Goal: Transaction & Acquisition: Download file/media

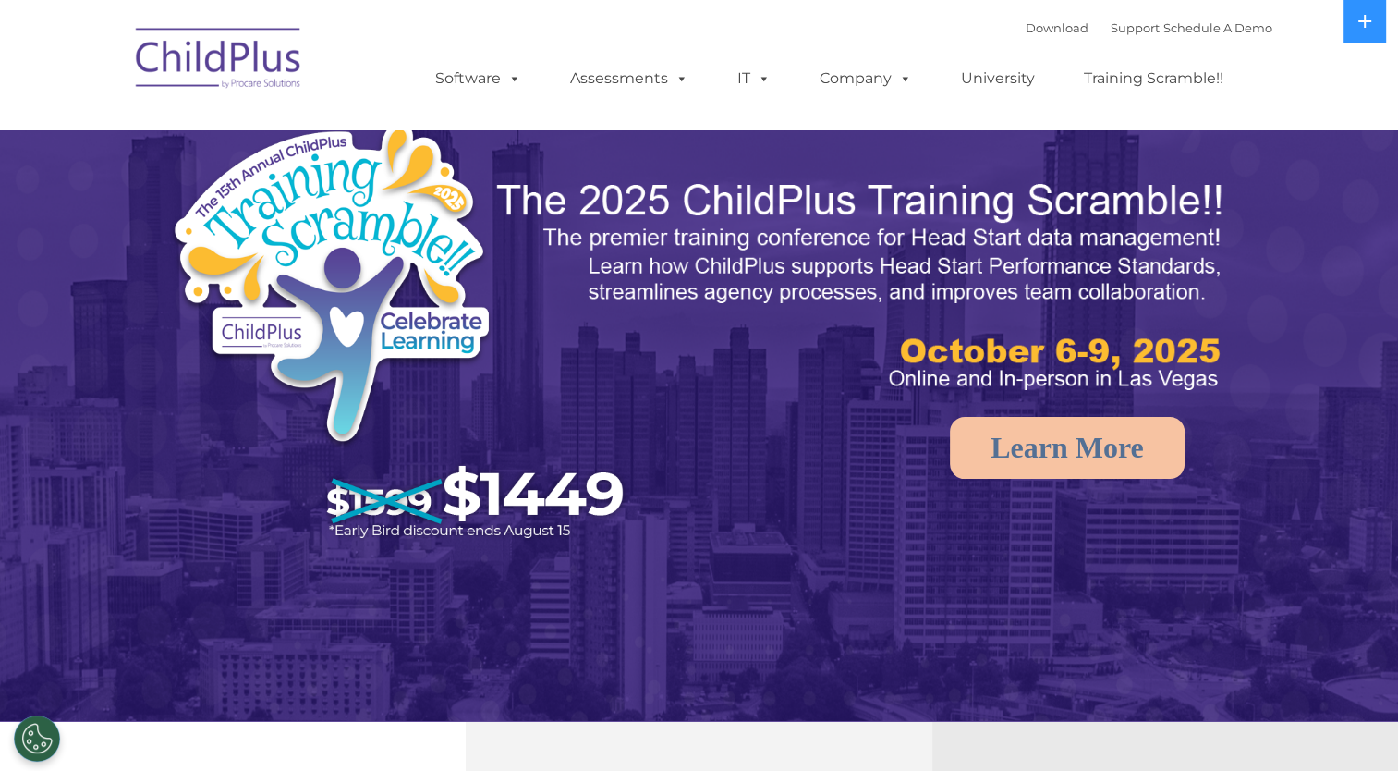
select select "MEDIUM"
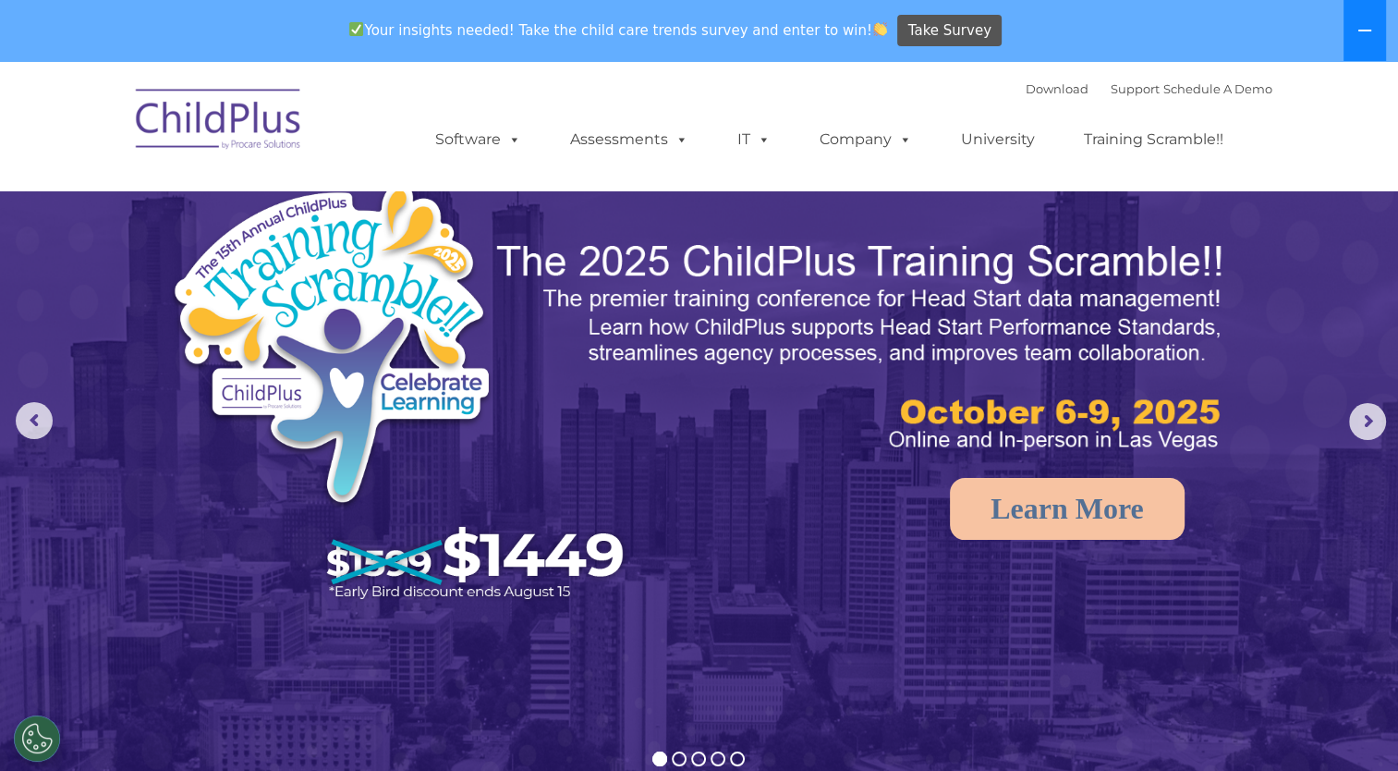
click at [1358, 30] on icon at bounding box center [1364, 31] width 13 height 2
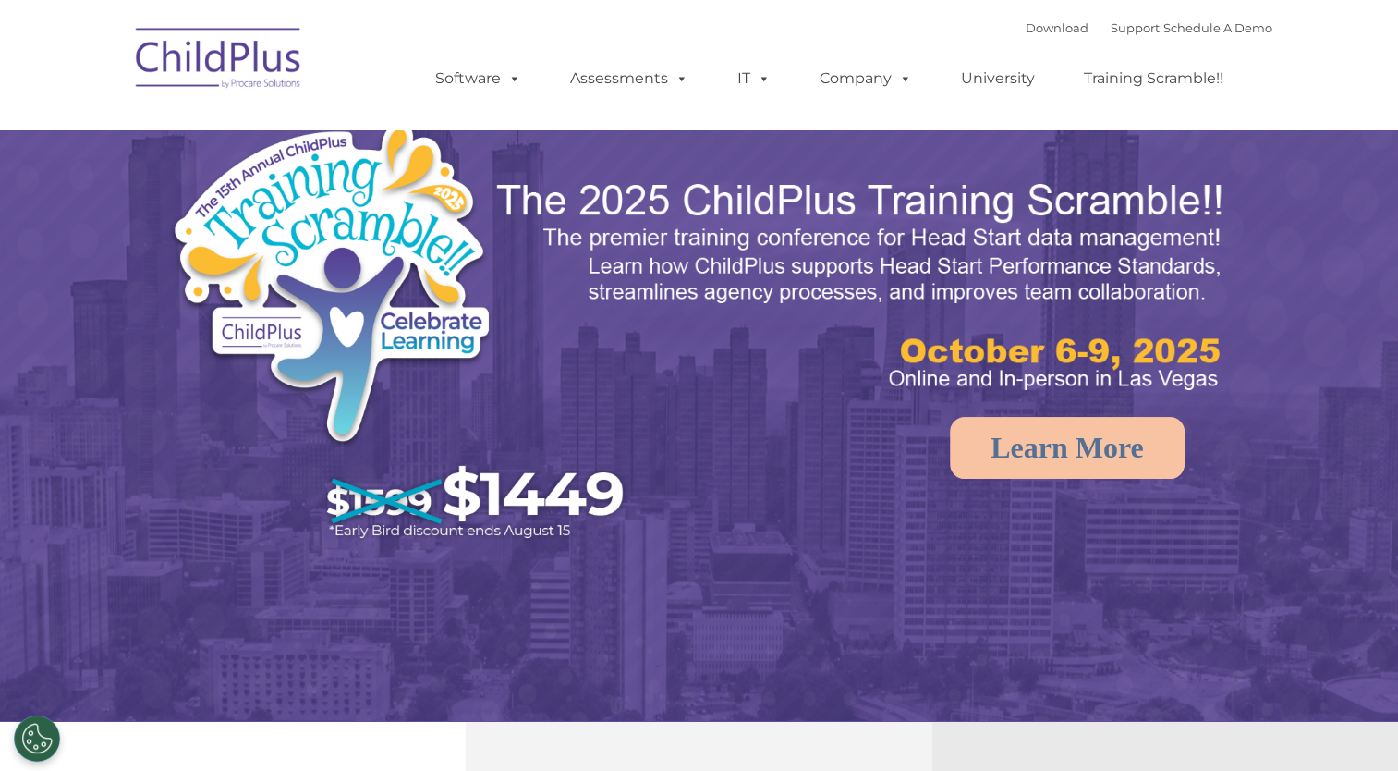
select select "MEDIUM"
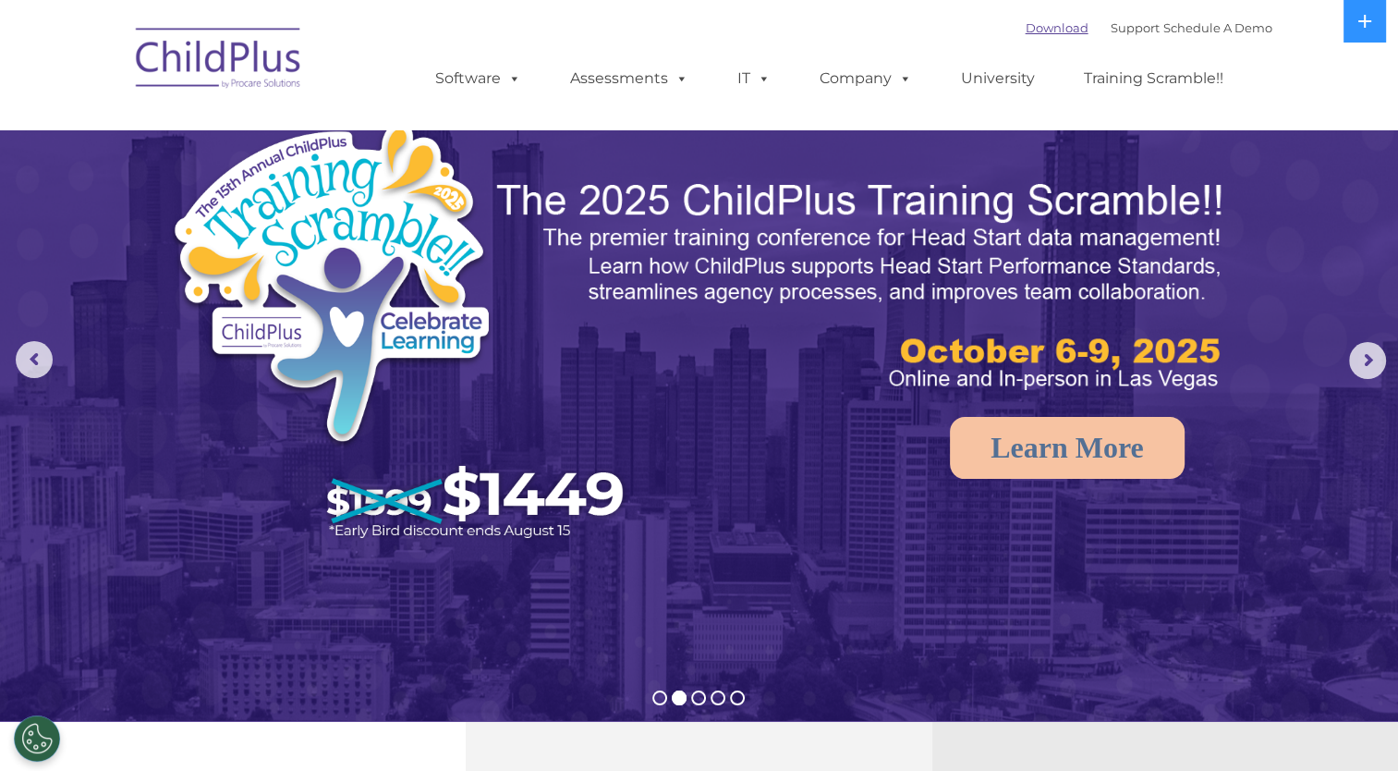
click at [1033, 32] on link "Download" at bounding box center [1057, 27] width 63 height 15
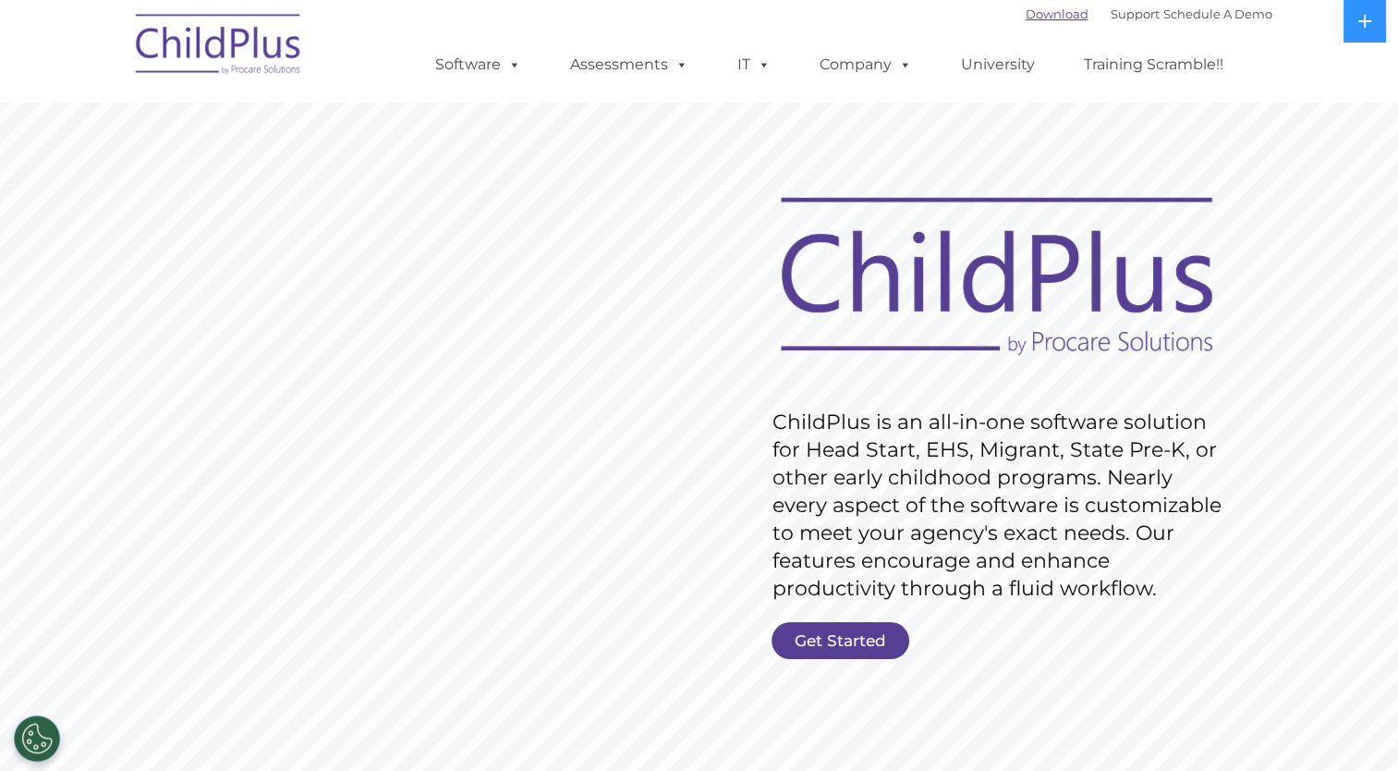
click at [1026, 10] on link "Download" at bounding box center [1057, 13] width 63 height 15
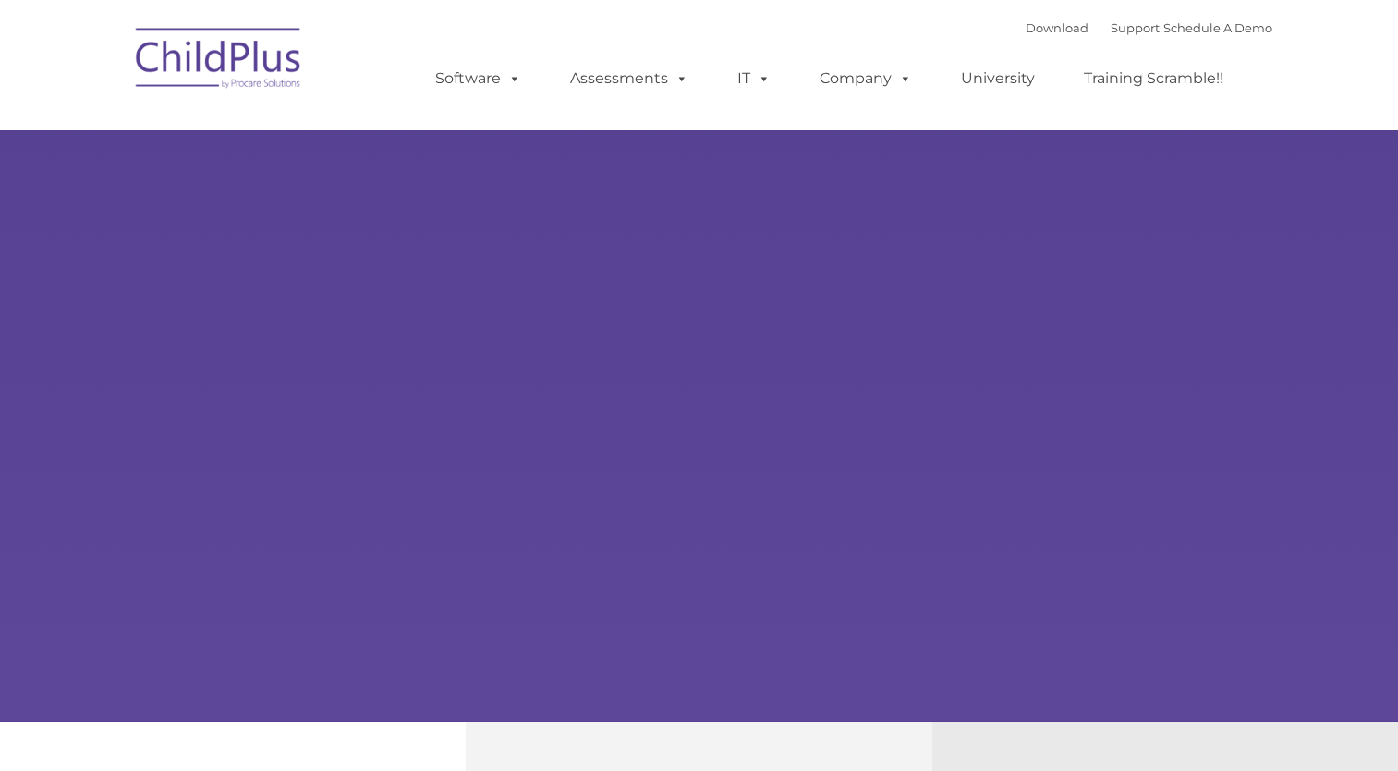
type input ""
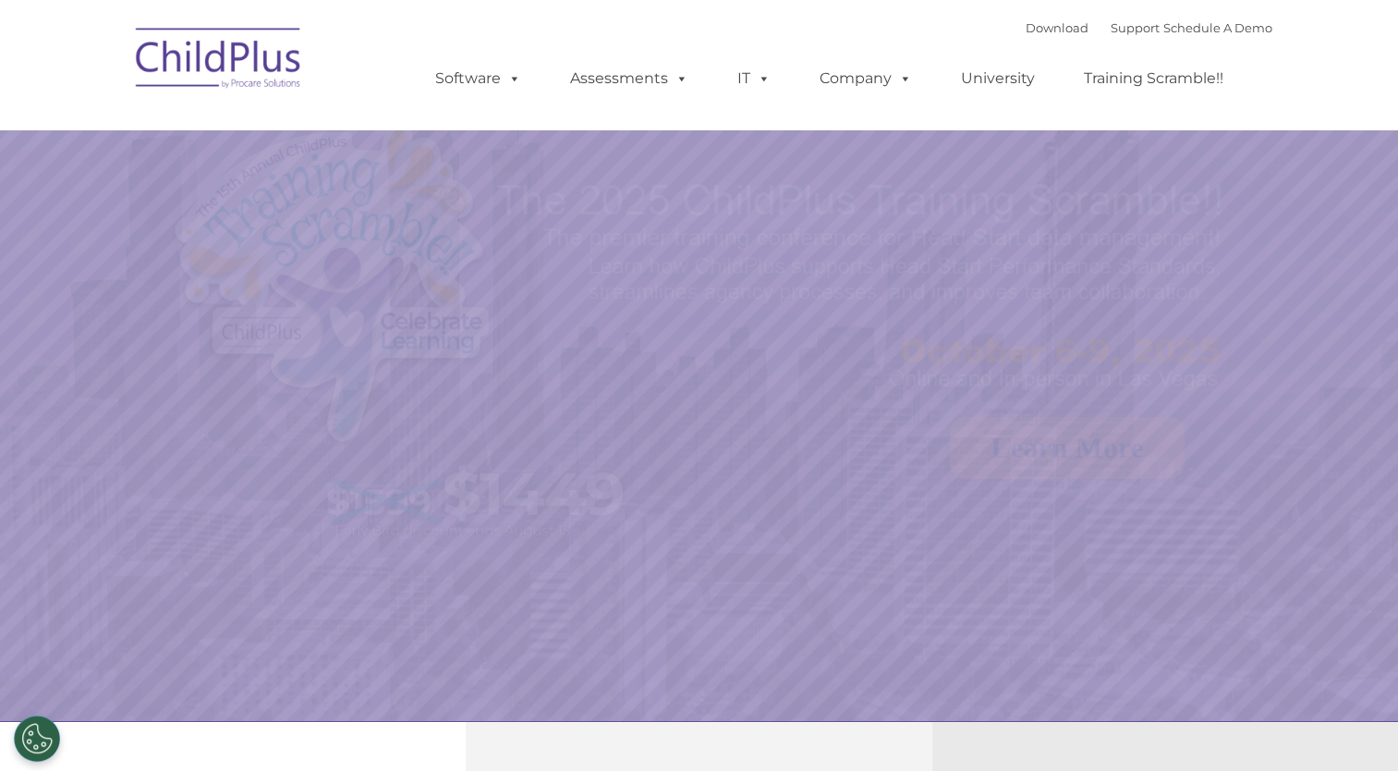
select select "MEDIUM"
